Goal: Information Seeking & Learning: Learn about a topic

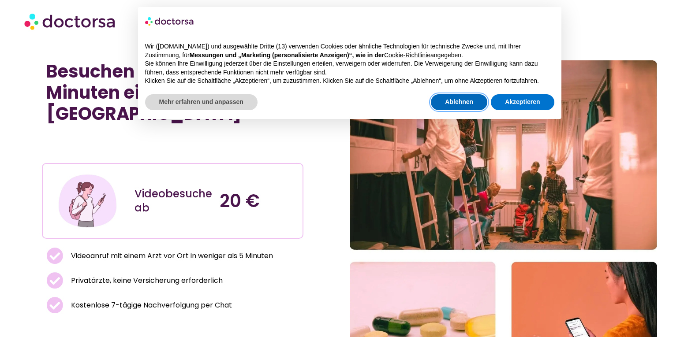
click at [465, 104] on font "Ablehnen" at bounding box center [459, 101] width 28 height 7
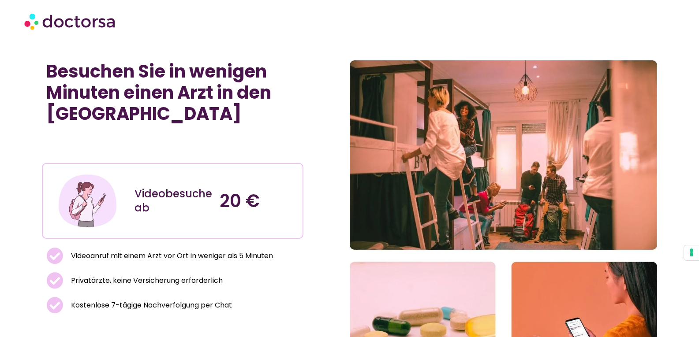
click at [23, 173] on section "Besuchen Sie in wenigen Minuten einen Arzt in den Niederlanden Videobesuche ab …" at bounding box center [349, 234] width 699 height 356
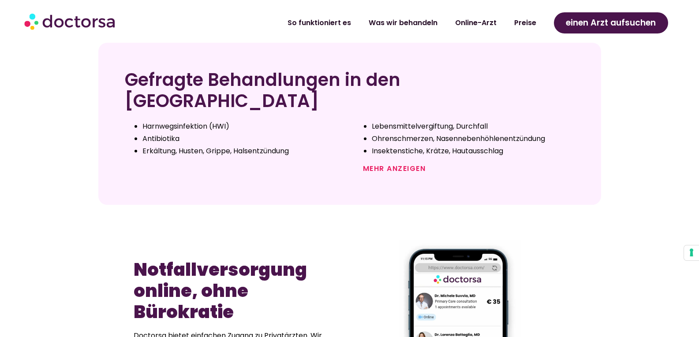
scroll to position [405, 0]
click at [391, 164] on font "Mehr anzeigen" at bounding box center [394, 169] width 63 height 10
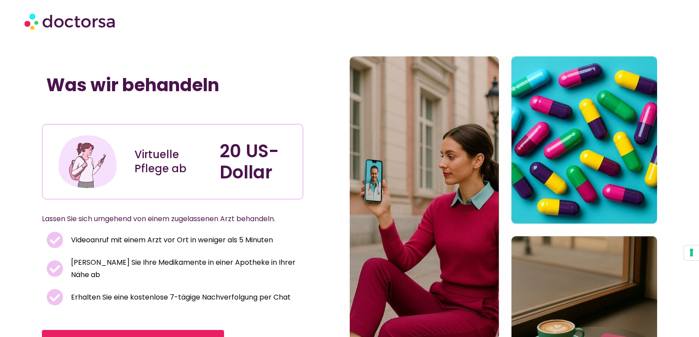
click at [391, 138] on img at bounding box center [503, 229] width 307 height 347
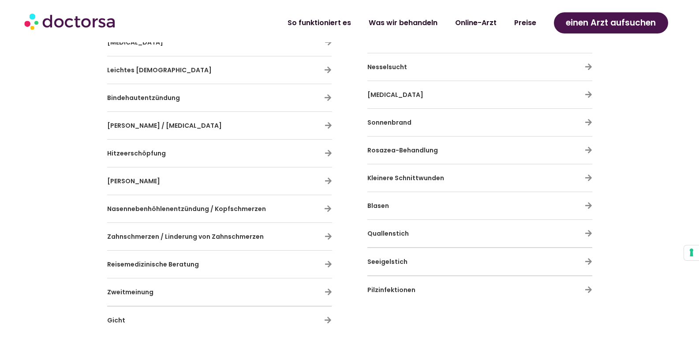
scroll to position [782, 0]
click at [317, 255] on div "Reisemedizinische Beratung" at bounding box center [219, 264] width 225 height 19
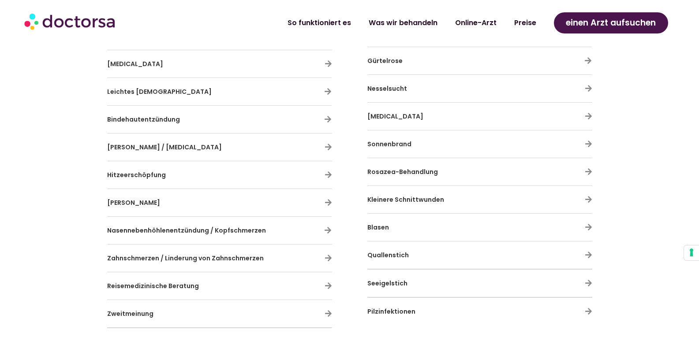
scroll to position [759, 0]
click at [317, 250] on div "Zahnschmerzen / Linderung von Zahnschmerzen" at bounding box center [219, 259] width 225 height 19
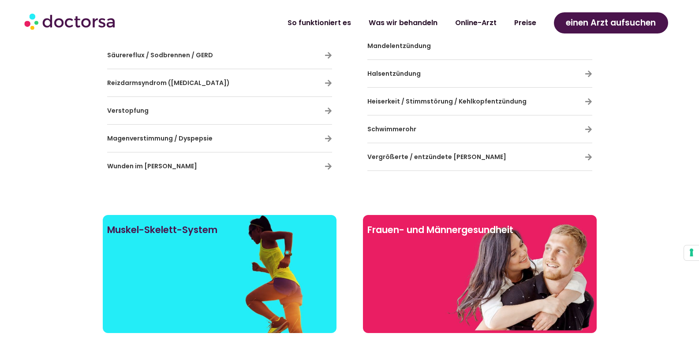
scroll to position [1511, 0]
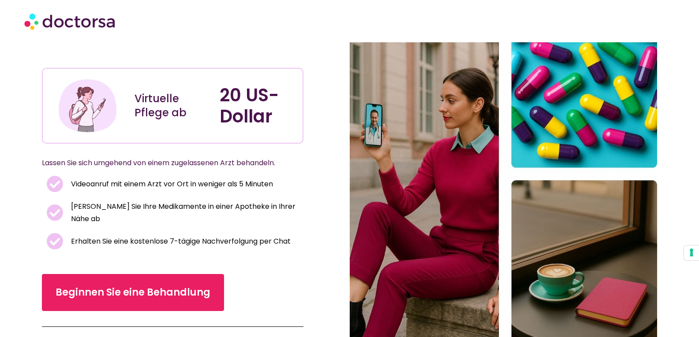
scroll to position [0, 0]
